Goal: Information Seeking & Learning: Learn about a topic

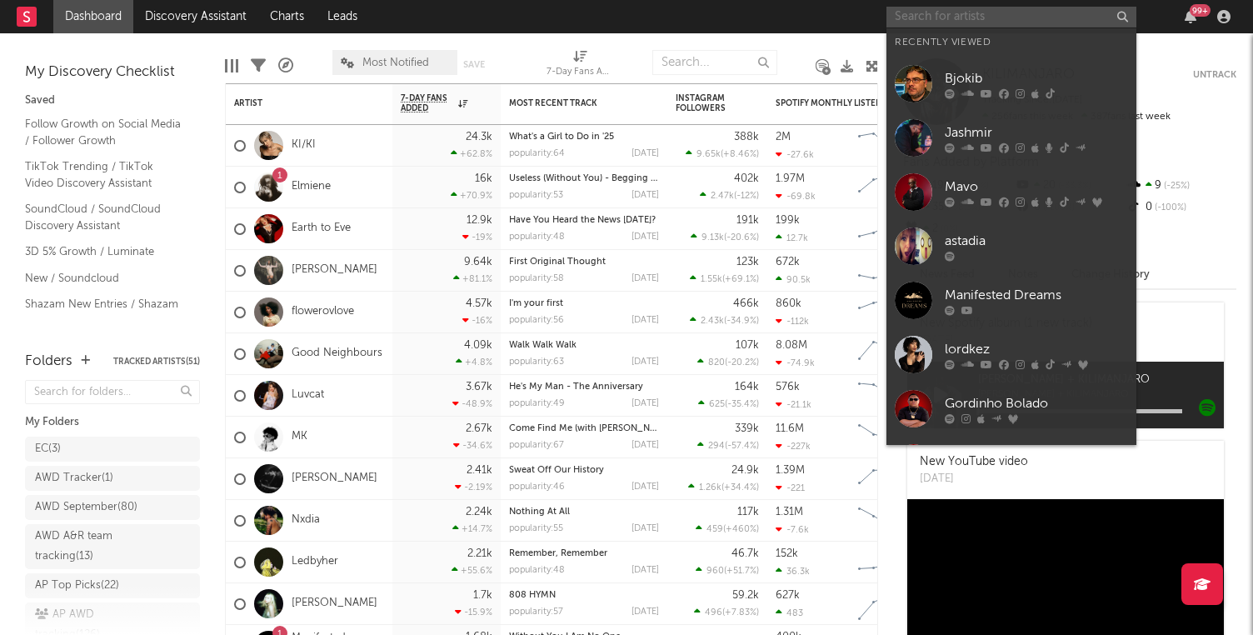
click at [953, 20] on input "text" at bounding box center [1012, 17] width 250 height 21
paste input "[URL][DOMAIN_NAME]"
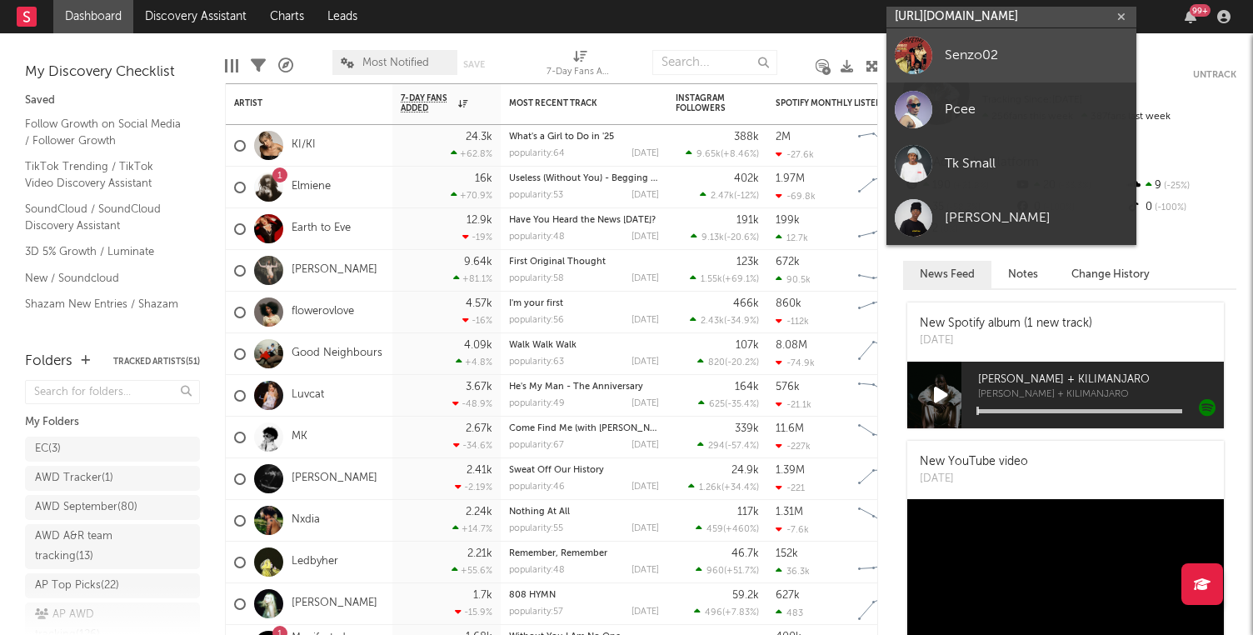
type input "[URL][DOMAIN_NAME]"
click at [992, 53] on div "Senzo02" at bounding box center [1036, 55] width 183 height 20
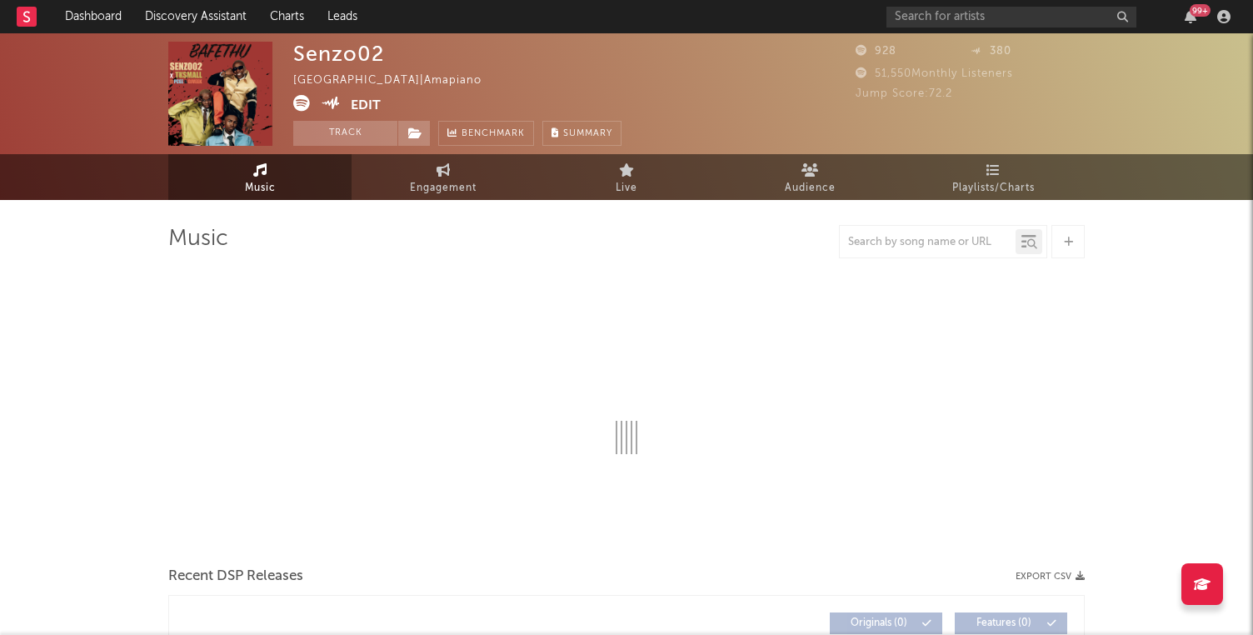
select select "1w"
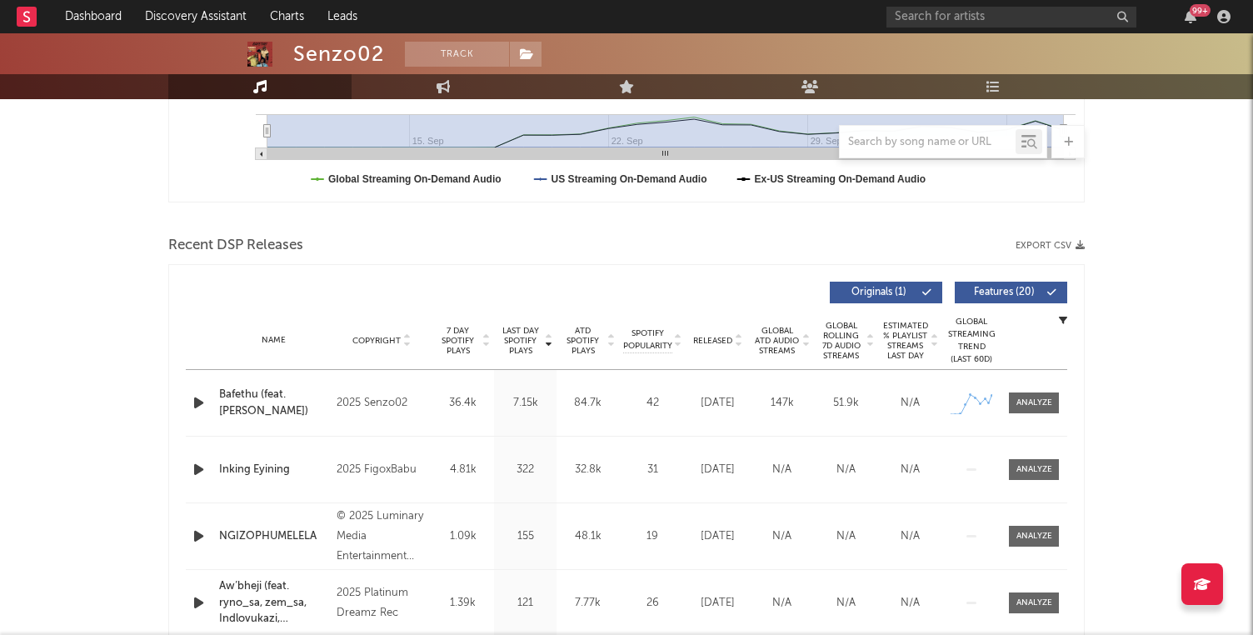
scroll to position [467, 0]
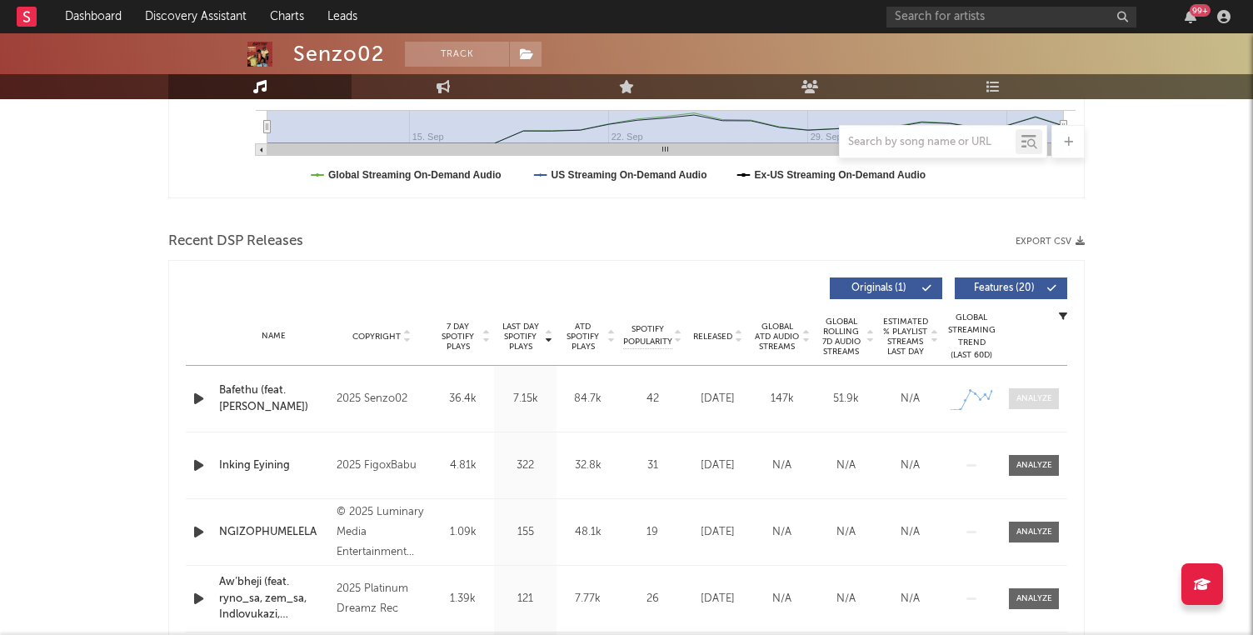
click at [1028, 401] on div at bounding box center [1035, 399] width 36 height 13
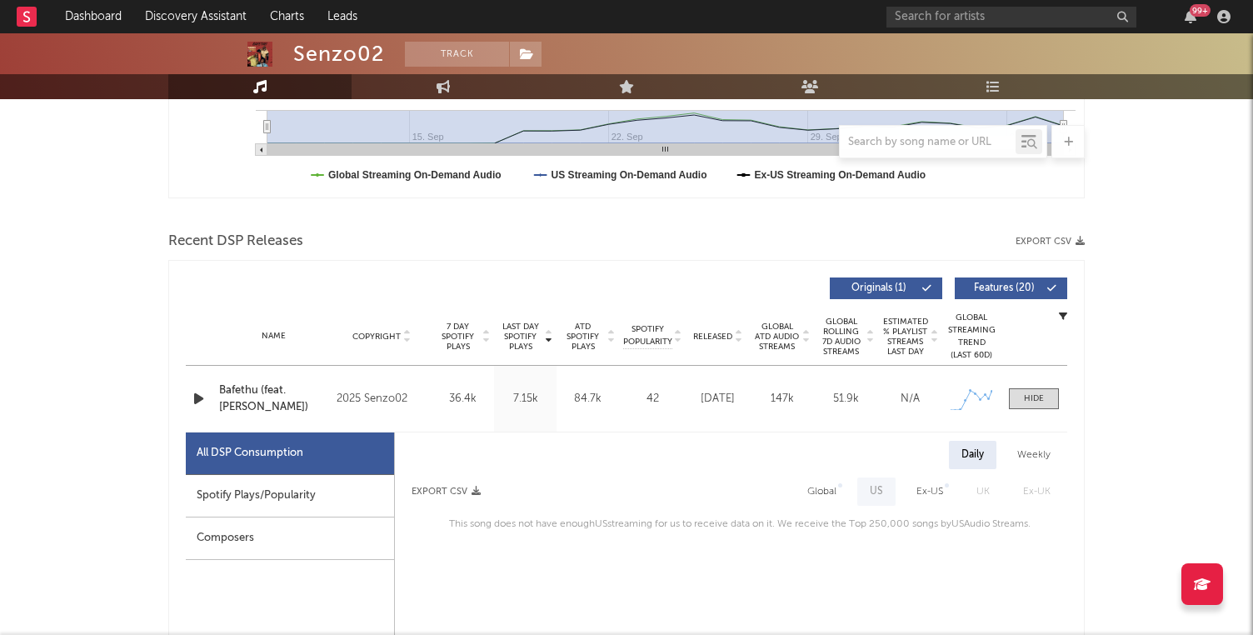
click at [252, 498] on div "Spotify Plays/Popularity" at bounding box center [290, 496] width 208 height 43
select select "1w"
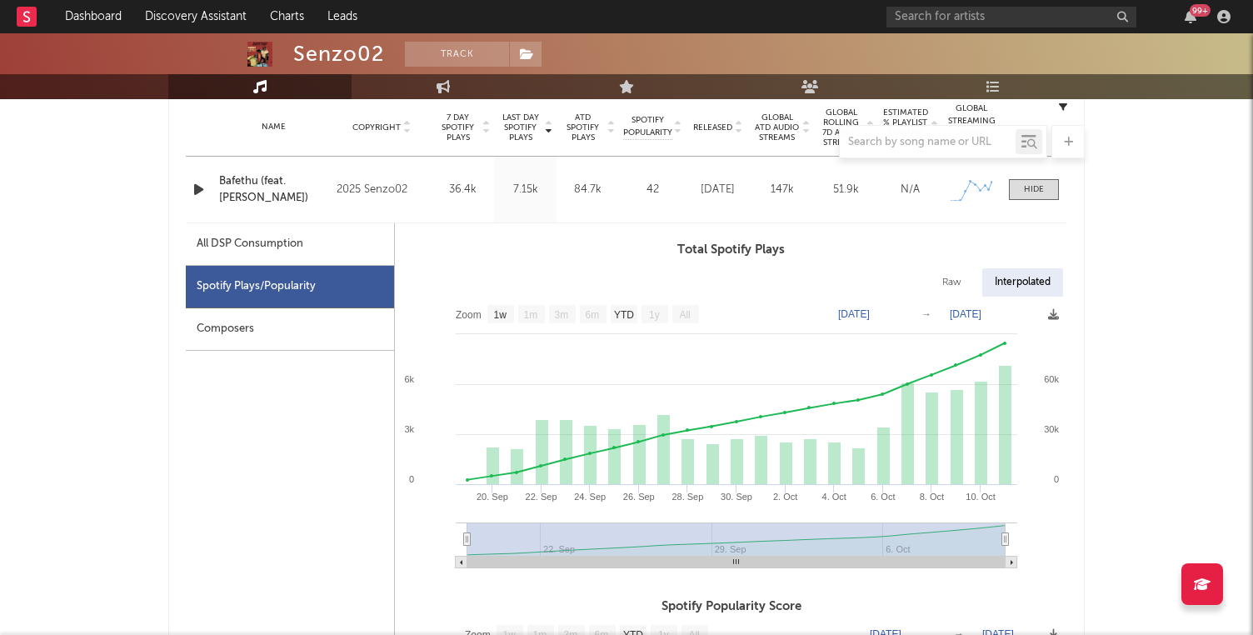
scroll to position [685, 0]
